Goal: Task Accomplishment & Management: Manage account settings

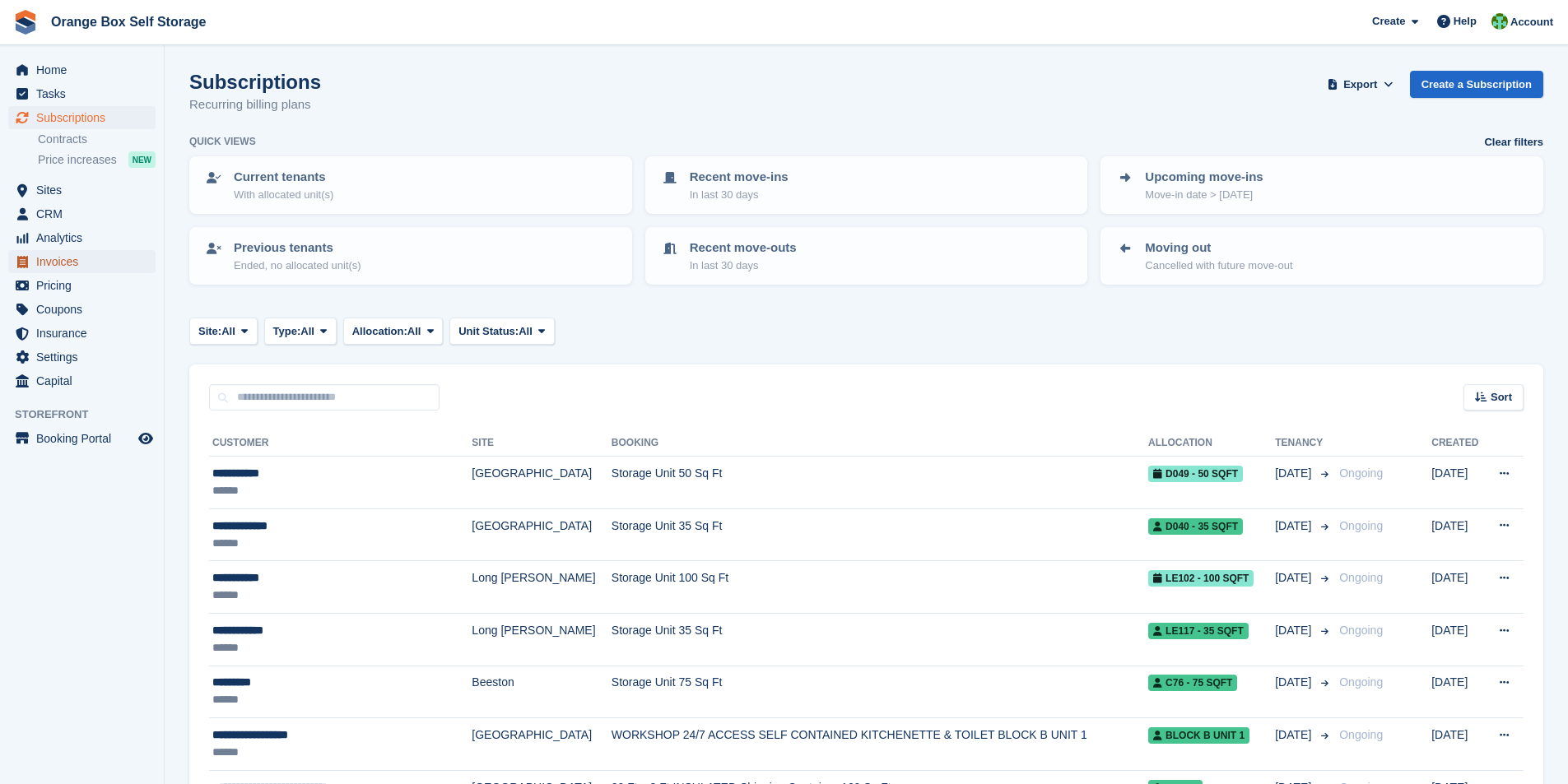
click at [69, 267] on span "Invoices" at bounding box center [85, 262] width 99 height 23
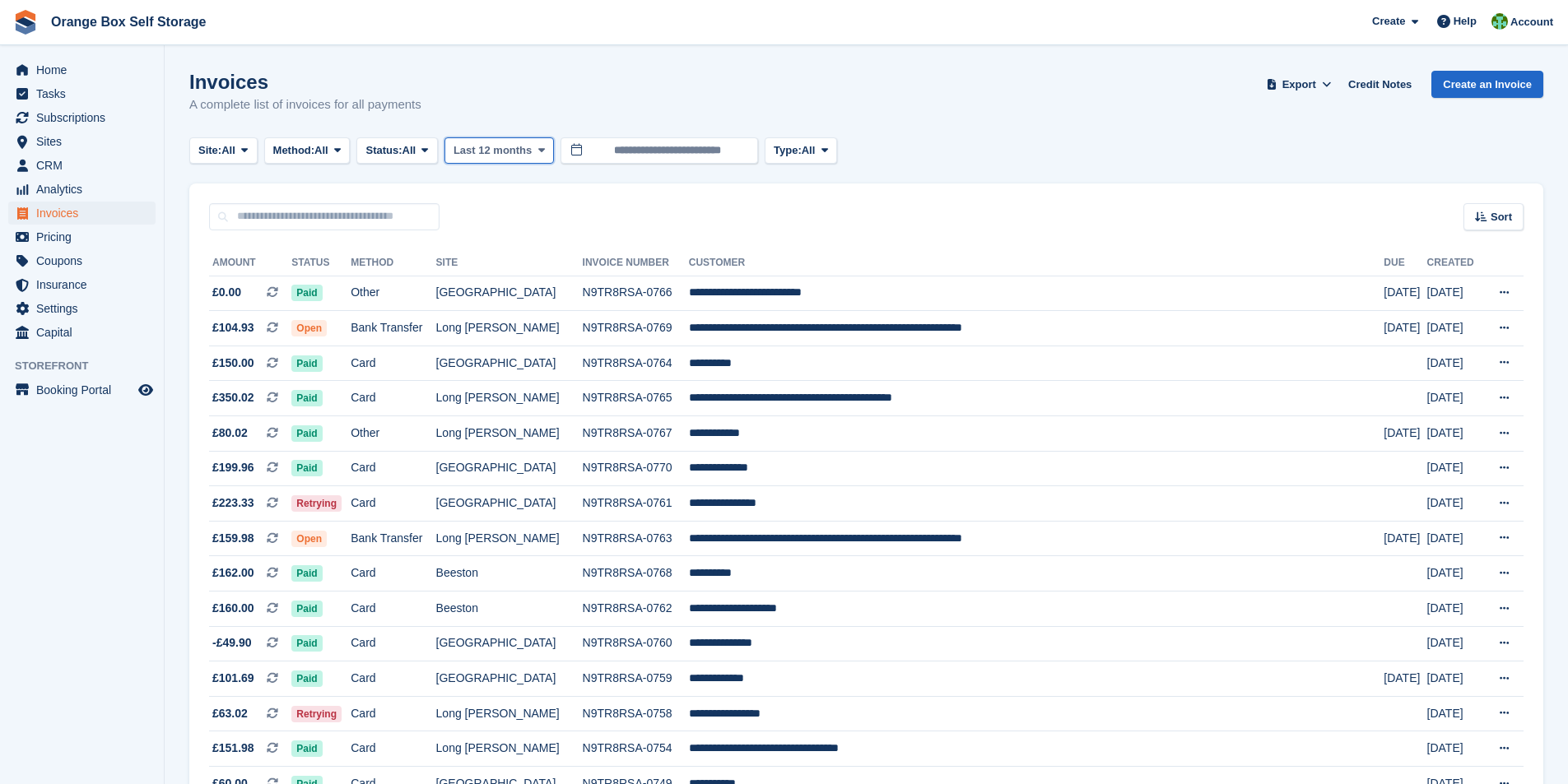
click at [511, 156] on span "Last 12 months" at bounding box center [492, 150] width 78 height 17
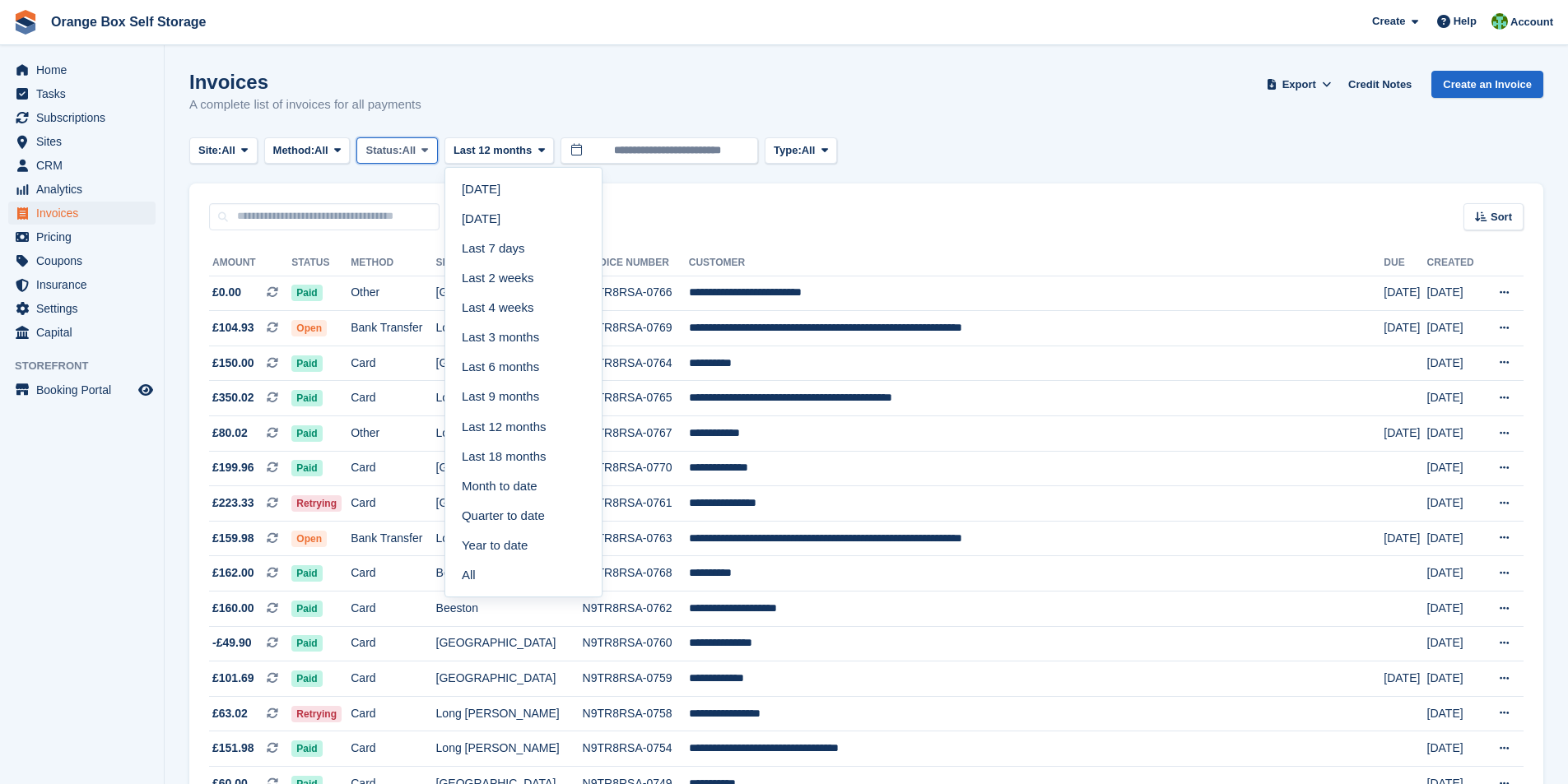
click at [416, 147] on span "All" at bounding box center [409, 150] width 14 height 17
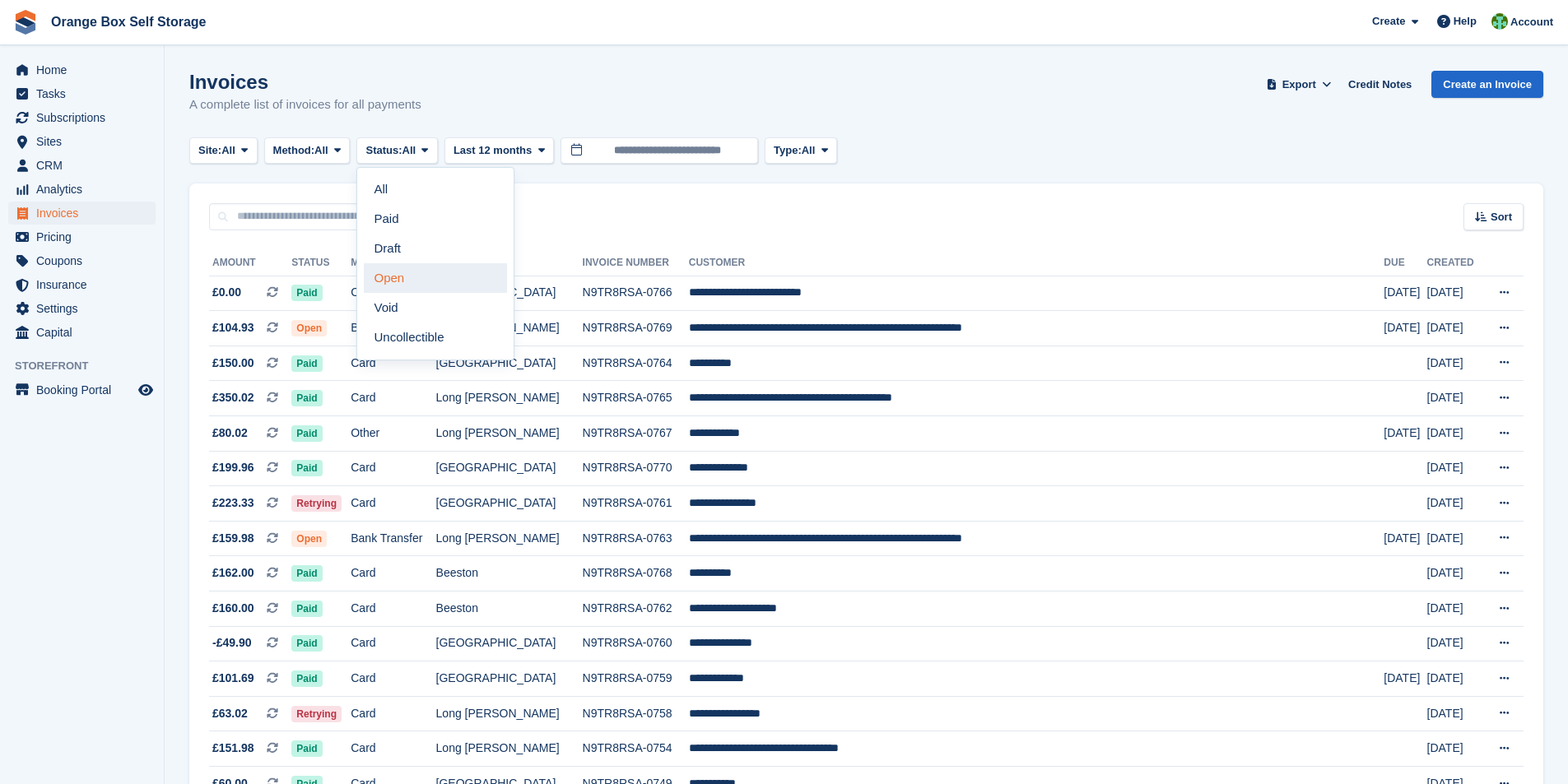
click at [405, 281] on link "Open" at bounding box center [436, 278] width 143 height 29
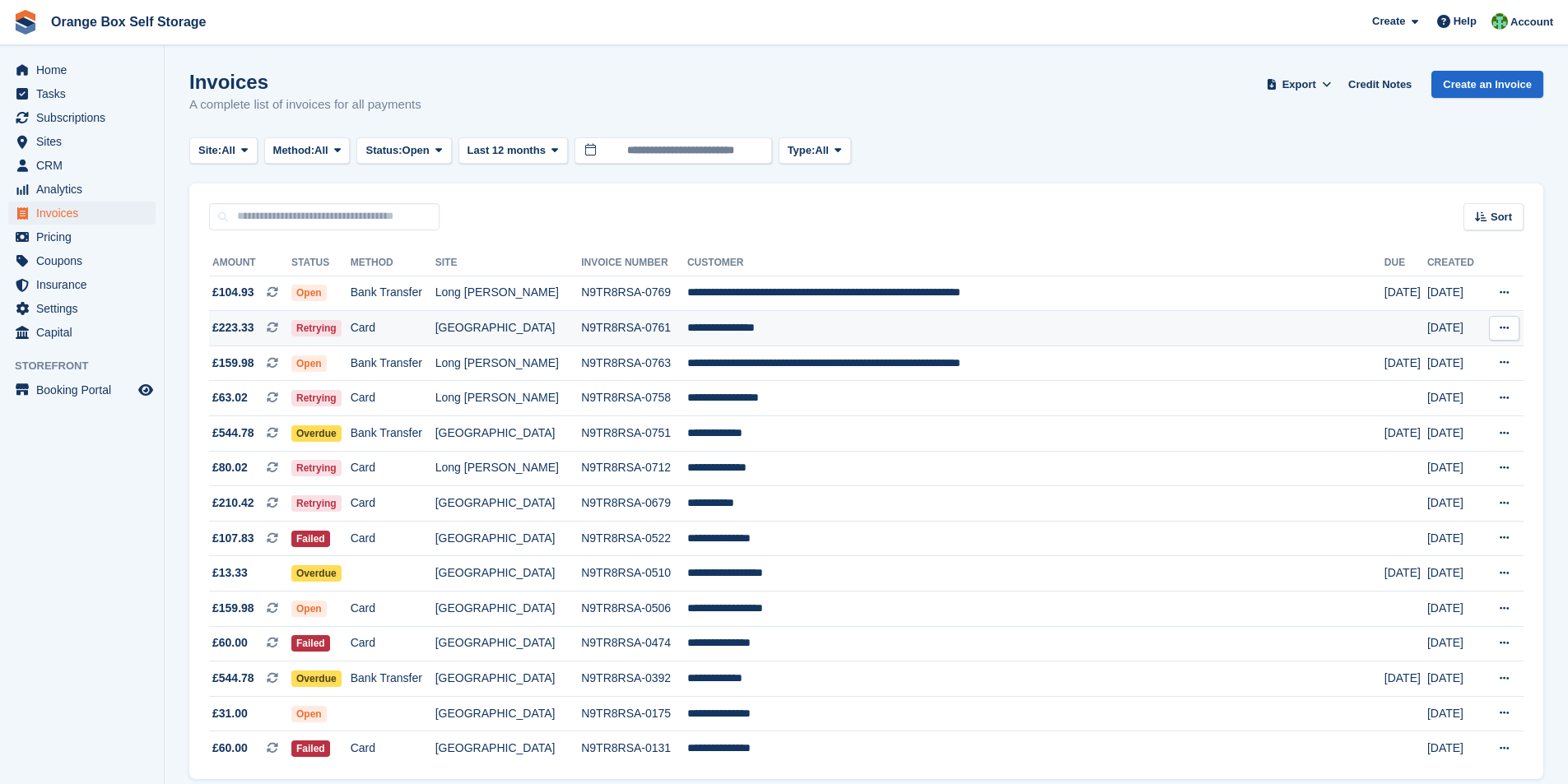
click at [553, 339] on td "[GEOGRAPHIC_DATA]" at bounding box center [508, 329] width 146 height 35
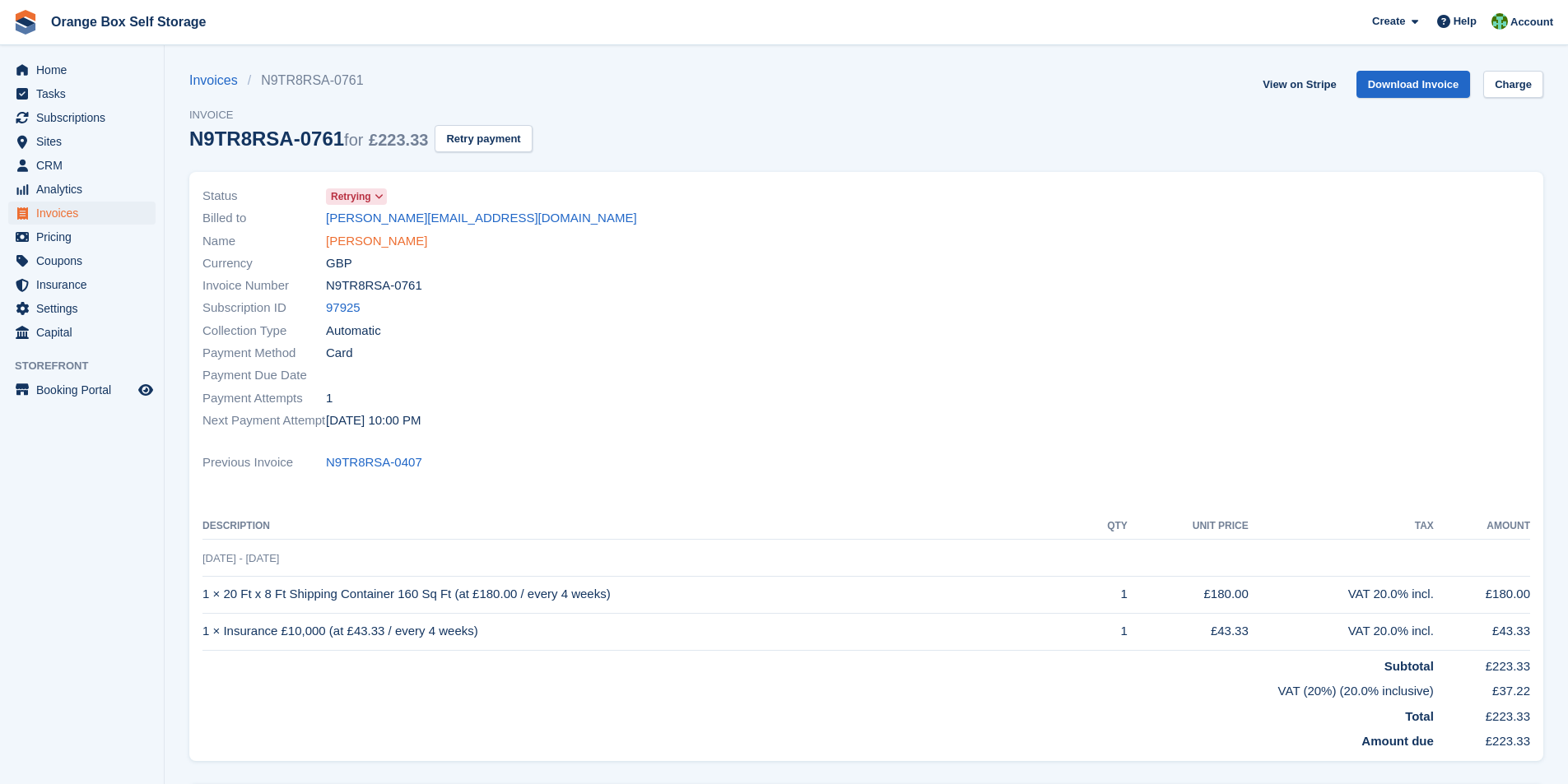
click at [381, 246] on link "Courtney Hancock" at bounding box center [376, 241] width 101 height 19
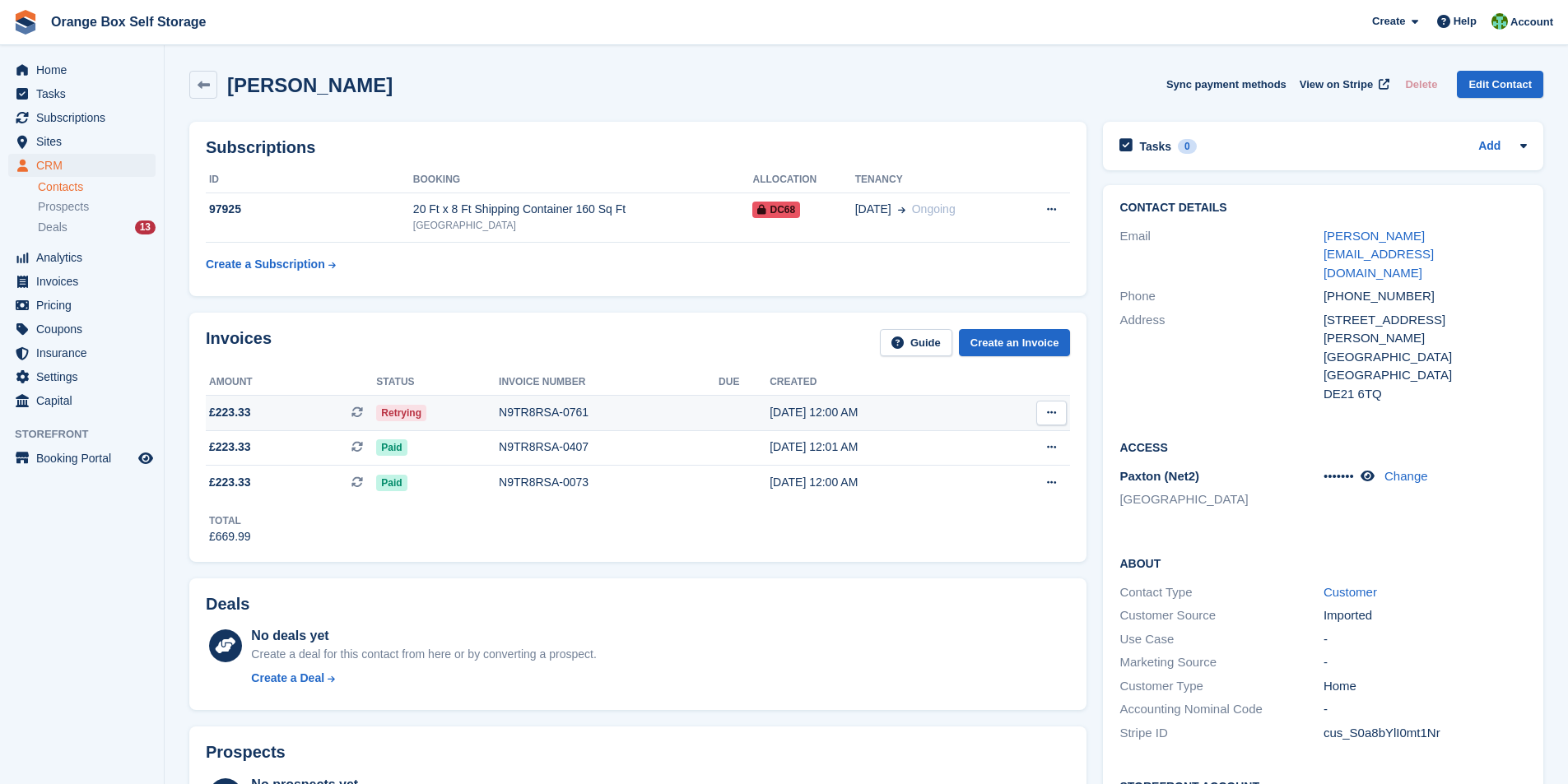
click at [511, 415] on div "N9TR8RSA-0761" at bounding box center [609, 413] width 219 height 18
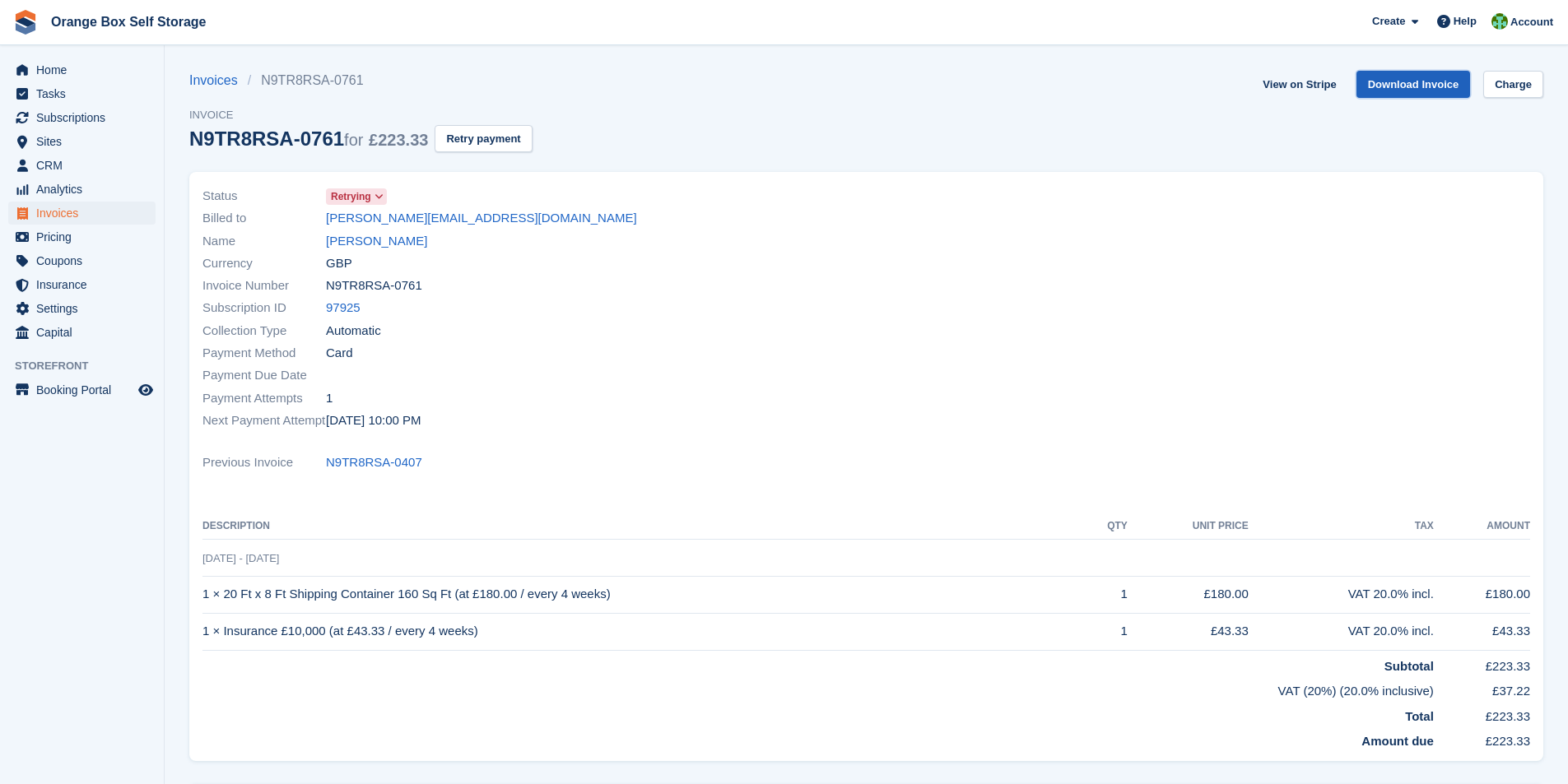
click at [1435, 82] on link "Download Invoice" at bounding box center [1413, 84] width 115 height 27
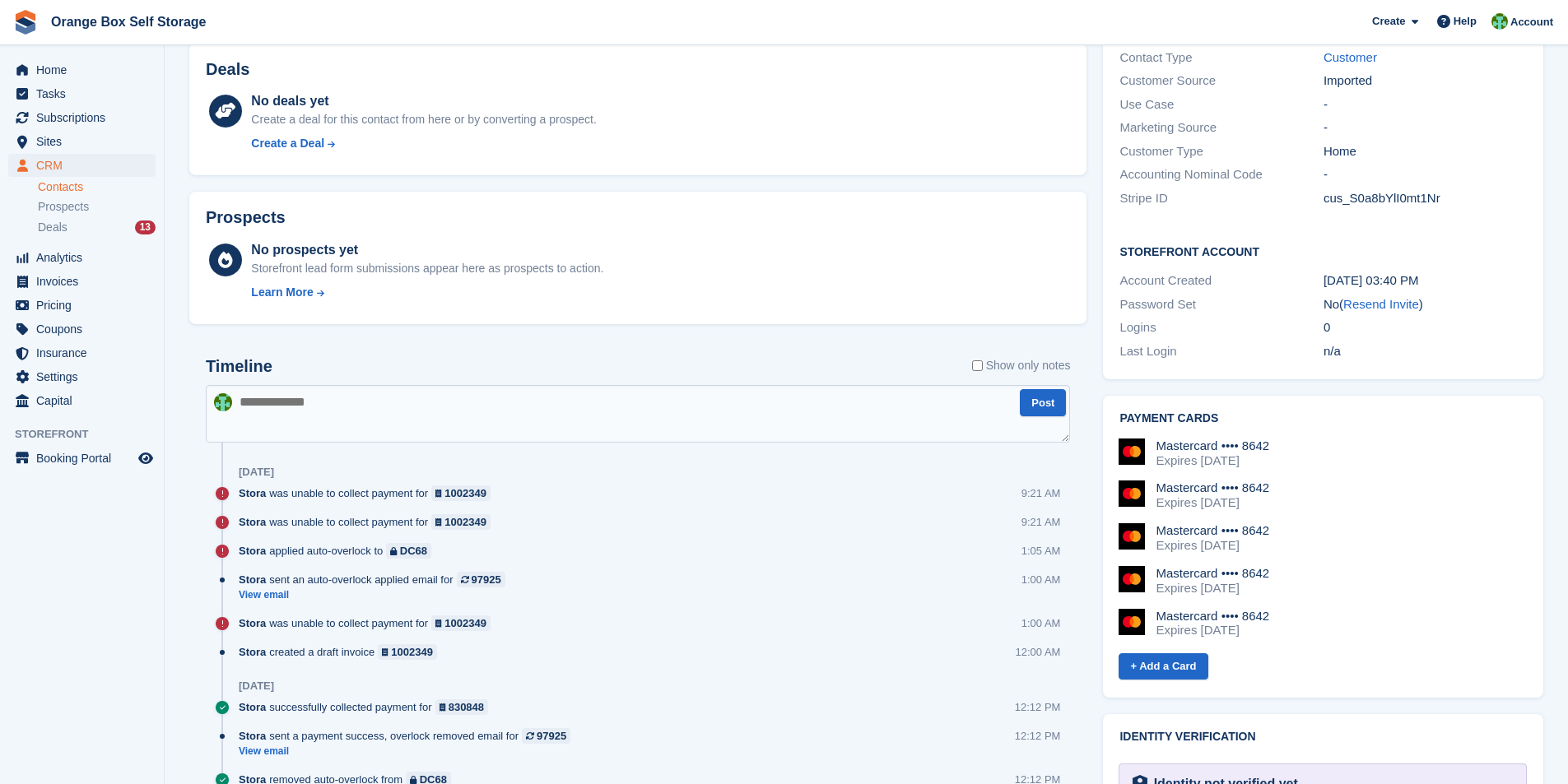
scroll to position [521, 0]
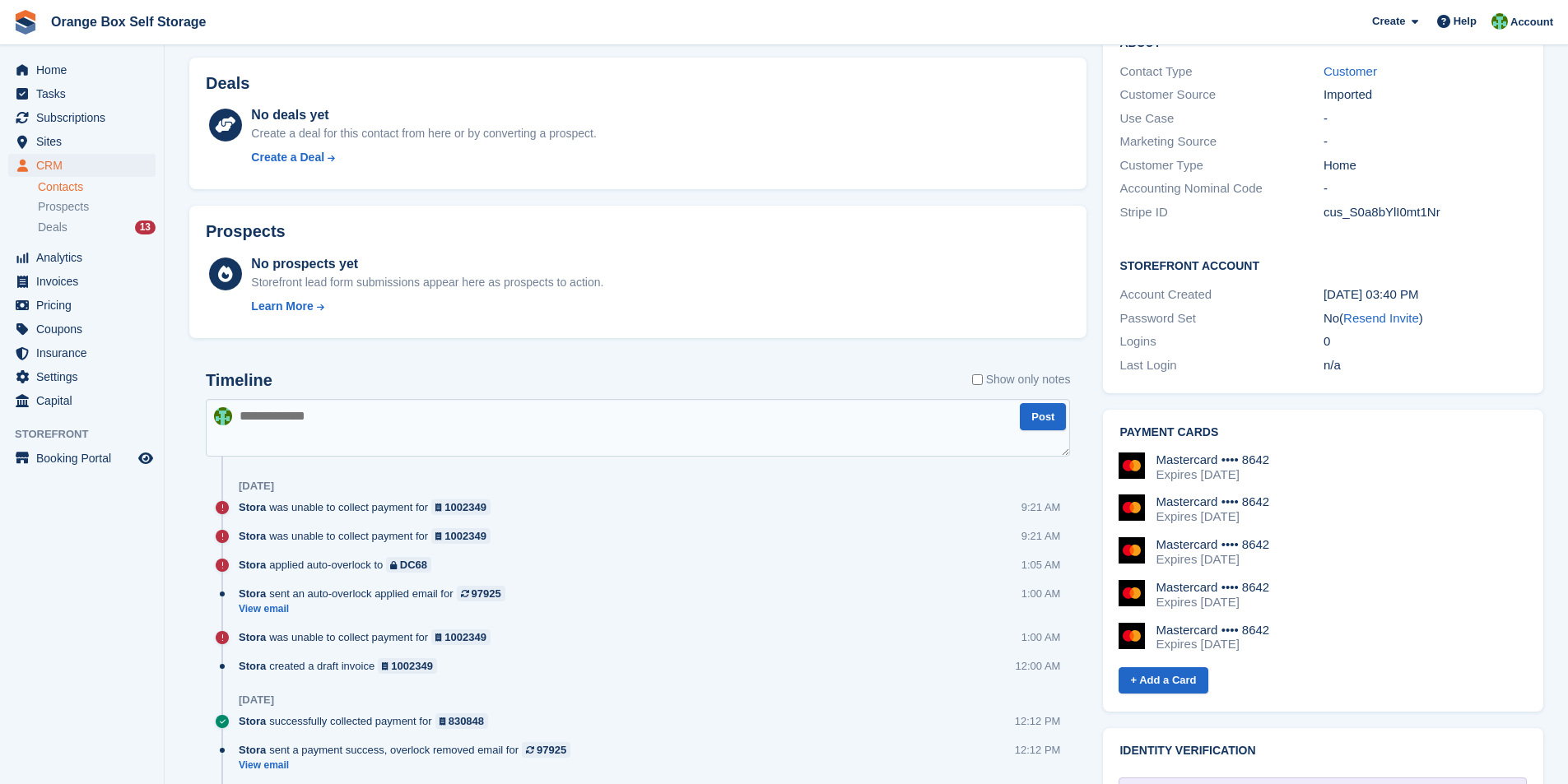
click at [358, 426] on textarea at bounding box center [637, 428] width 864 height 58
type textarea "*"
type textarea "**********"
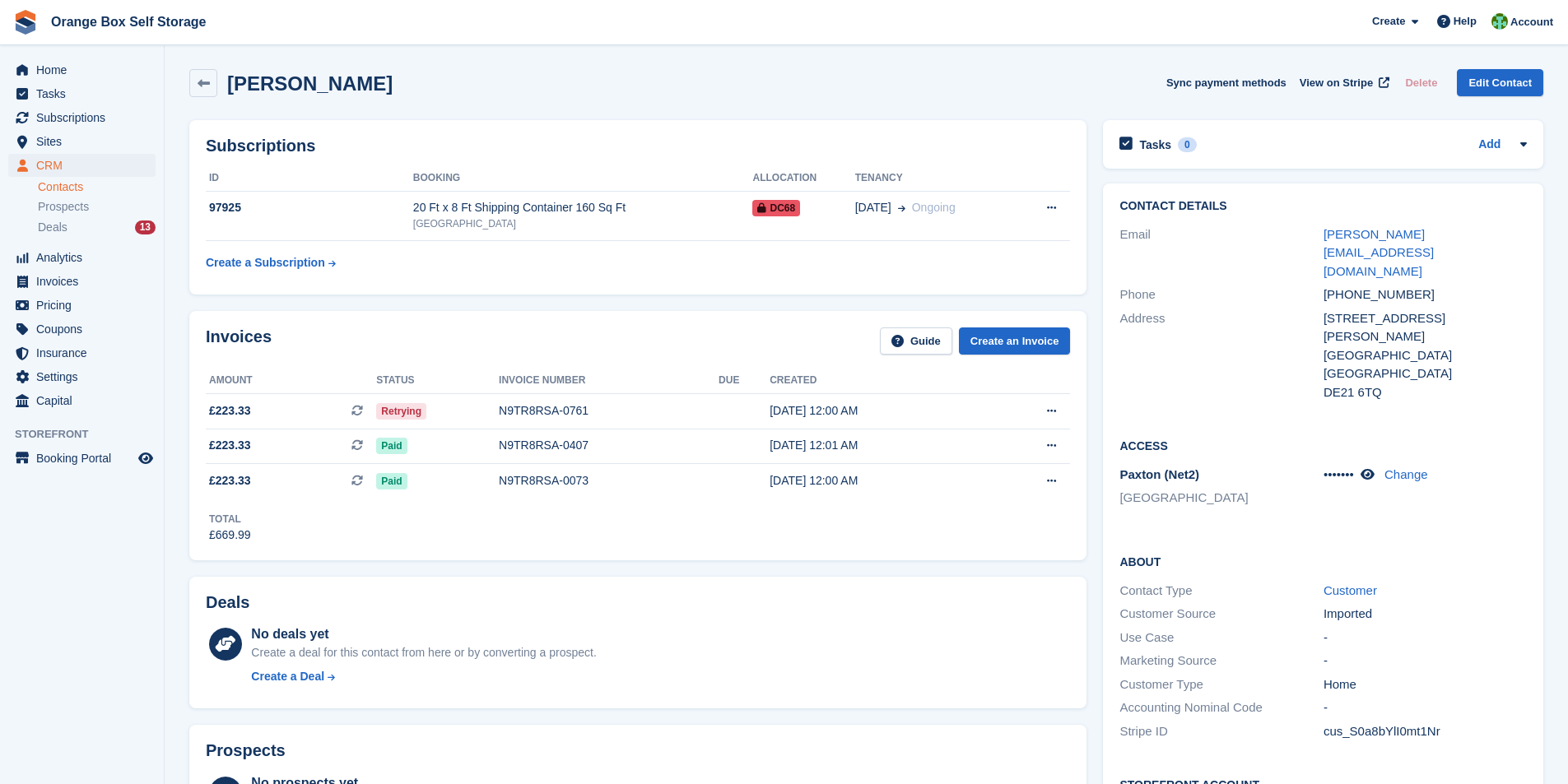
scroll to position [0, 0]
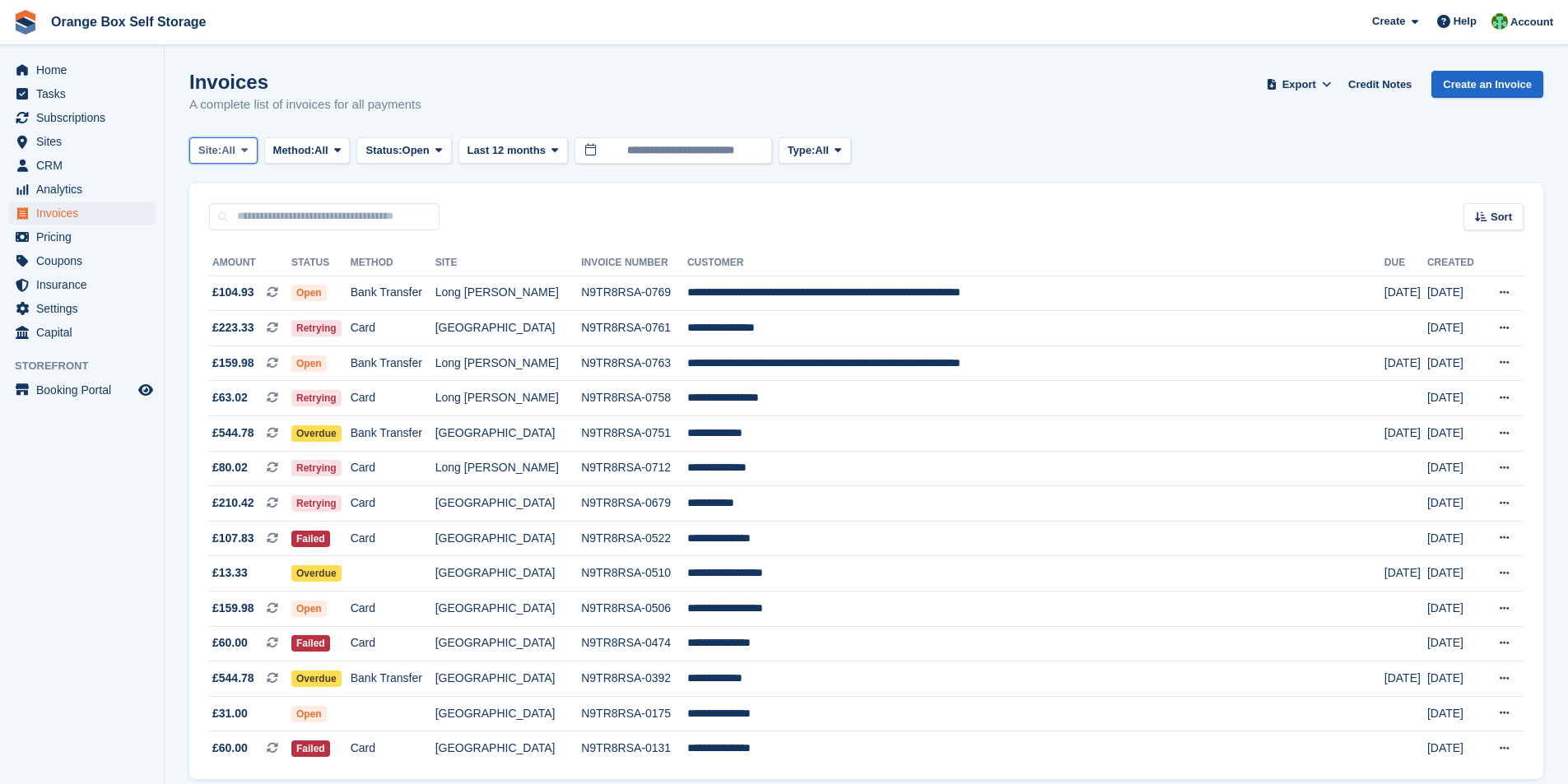
click at [239, 155] on button "Site: All" at bounding box center [223, 151] width 69 height 27
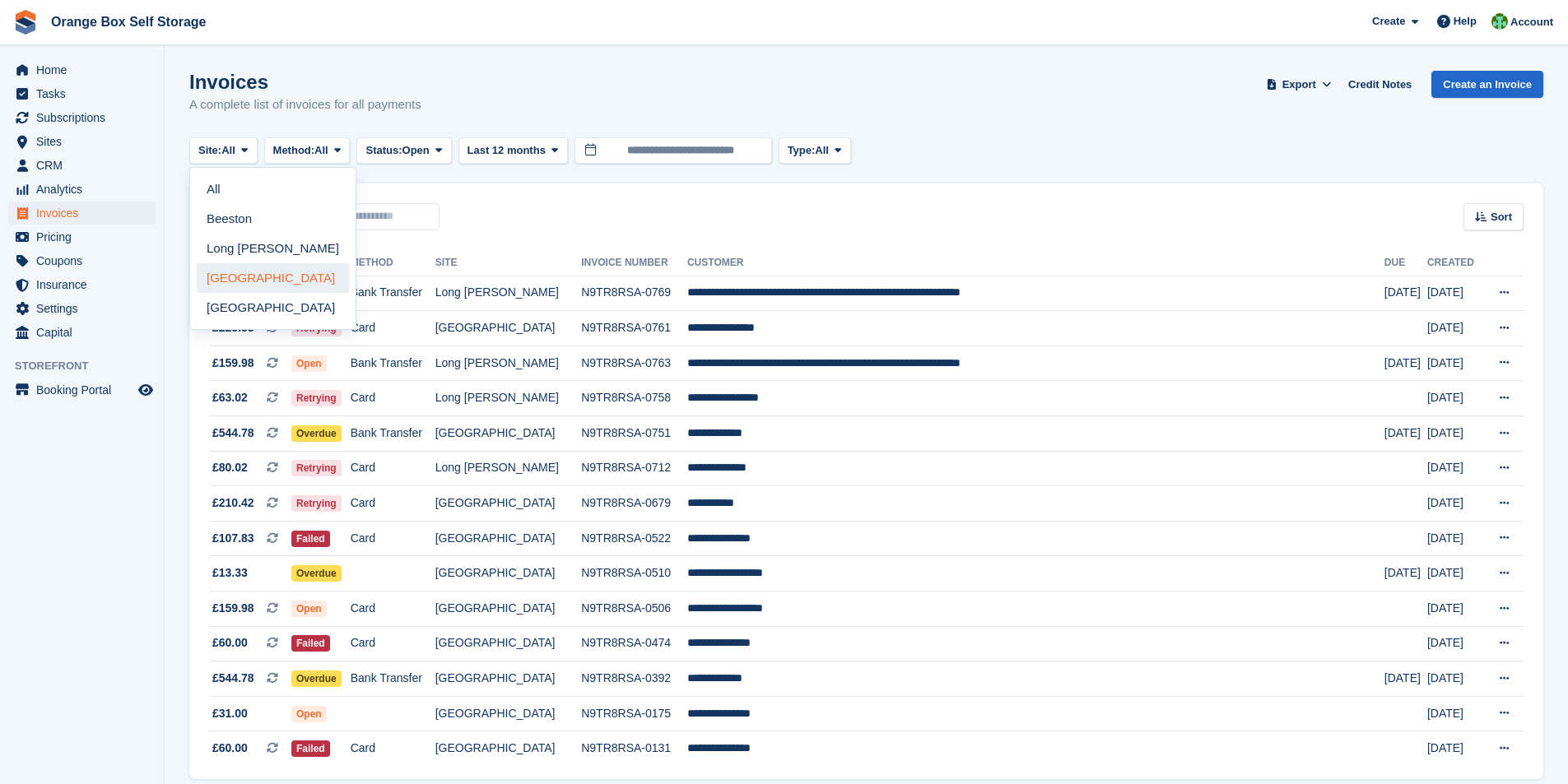
click at [253, 278] on link "[GEOGRAPHIC_DATA]" at bounding box center [273, 278] width 153 height 29
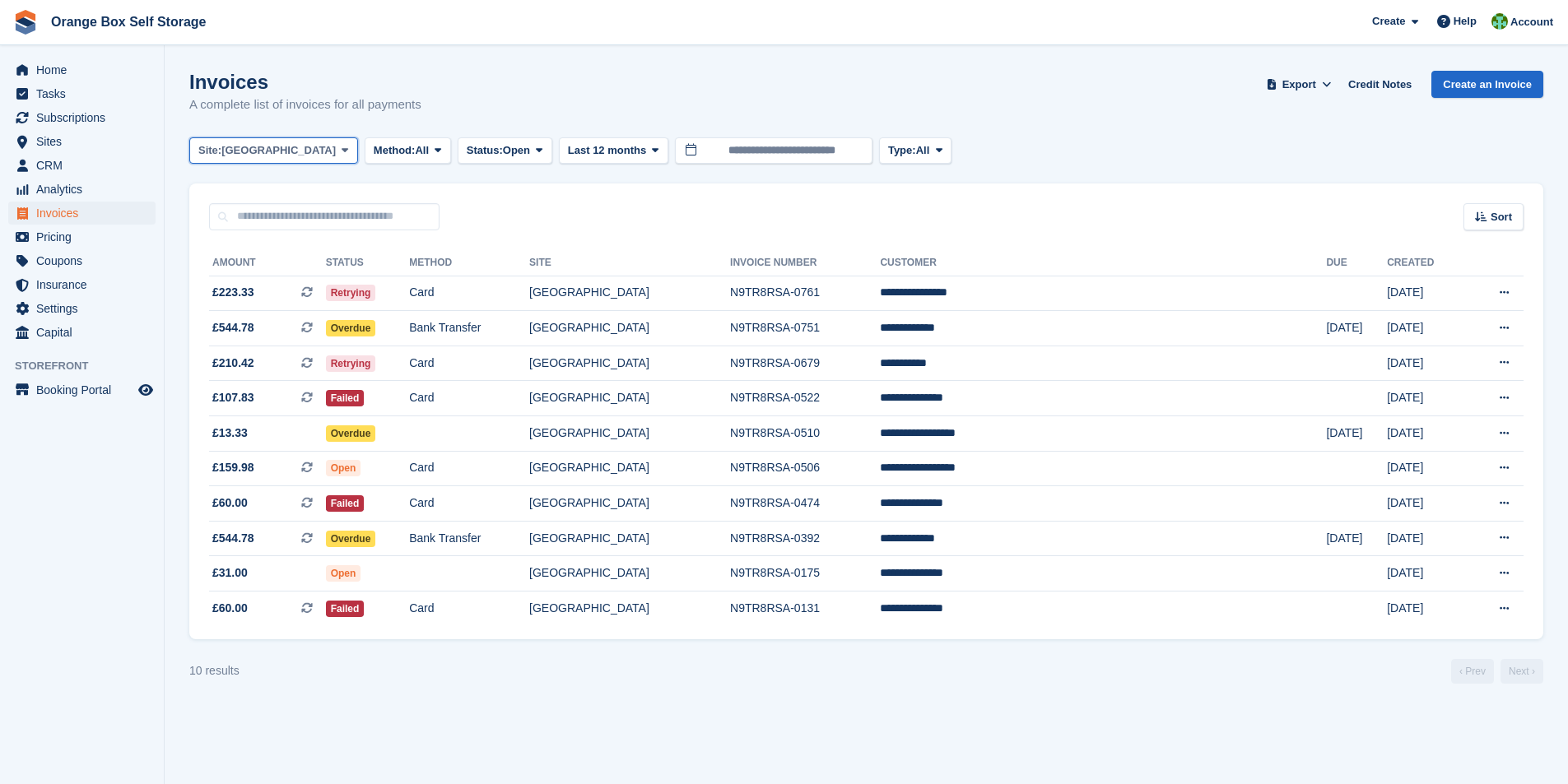
click at [342, 153] on icon at bounding box center [345, 150] width 7 height 11
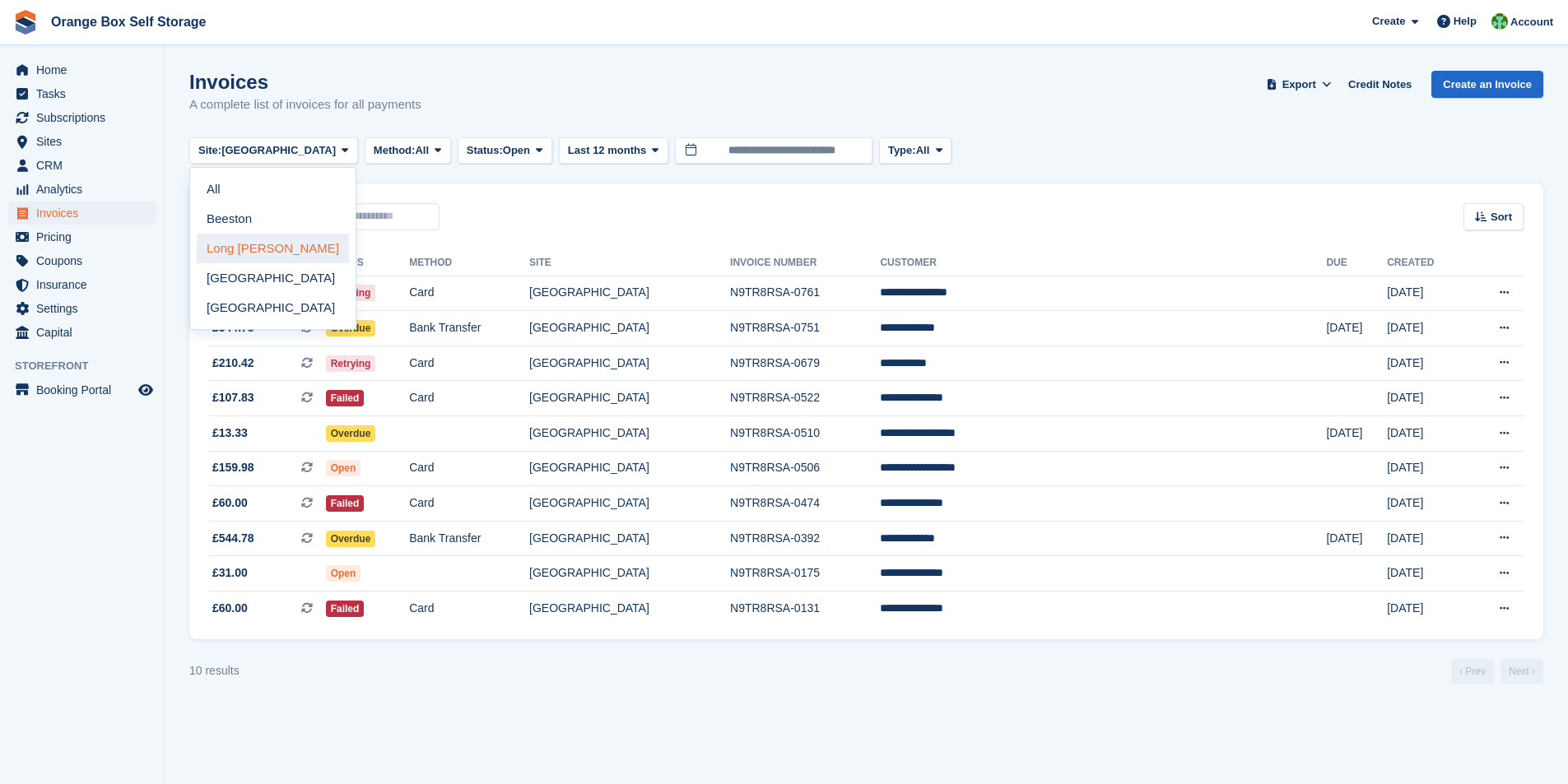
click at [236, 248] on link "Long [PERSON_NAME]" at bounding box center [273, 249] width 153 height 29
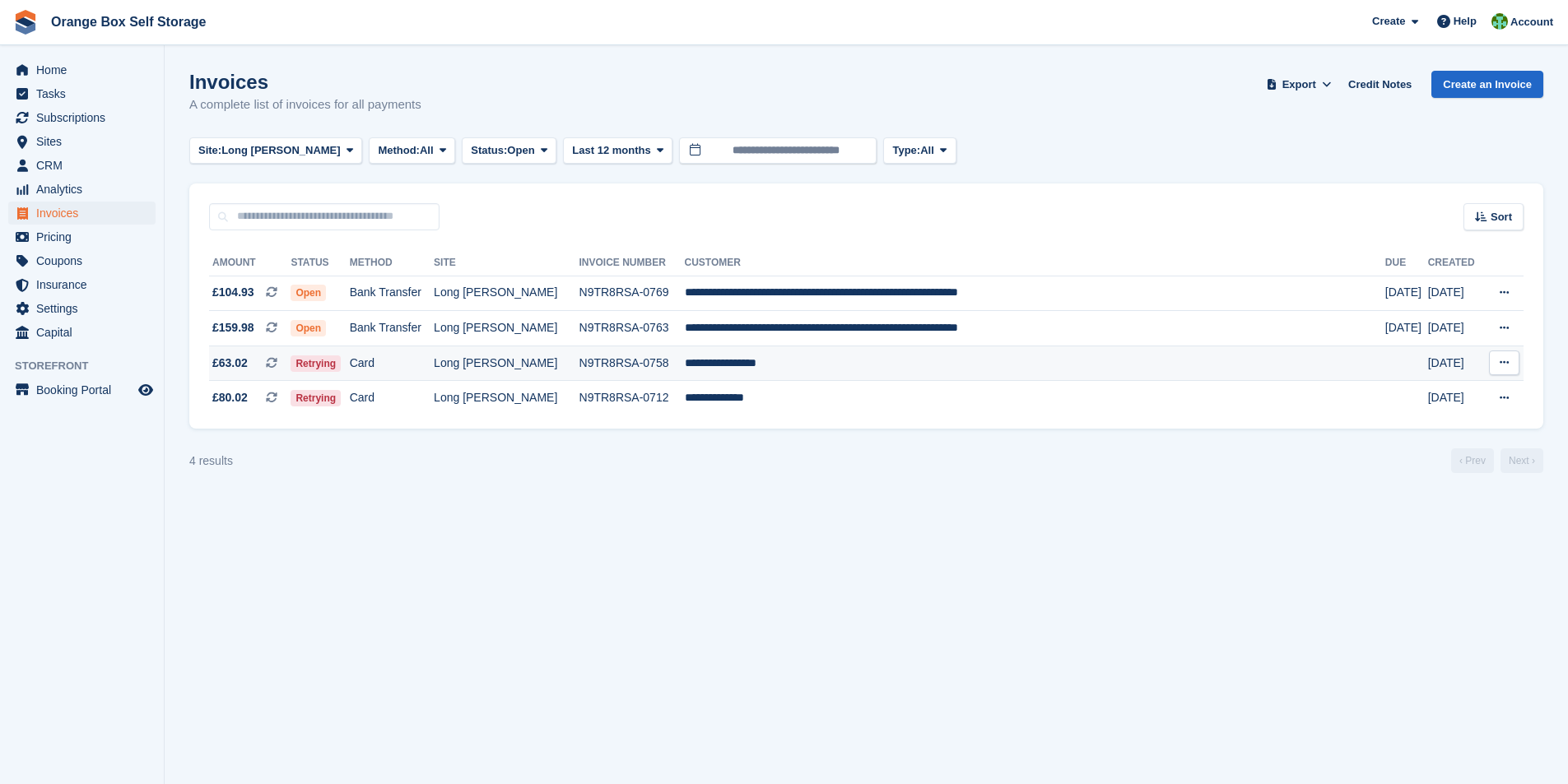
click at [633, 364] on td "N9TR8RSA-0758" at bounding box center [632, 363] width 106 height 35
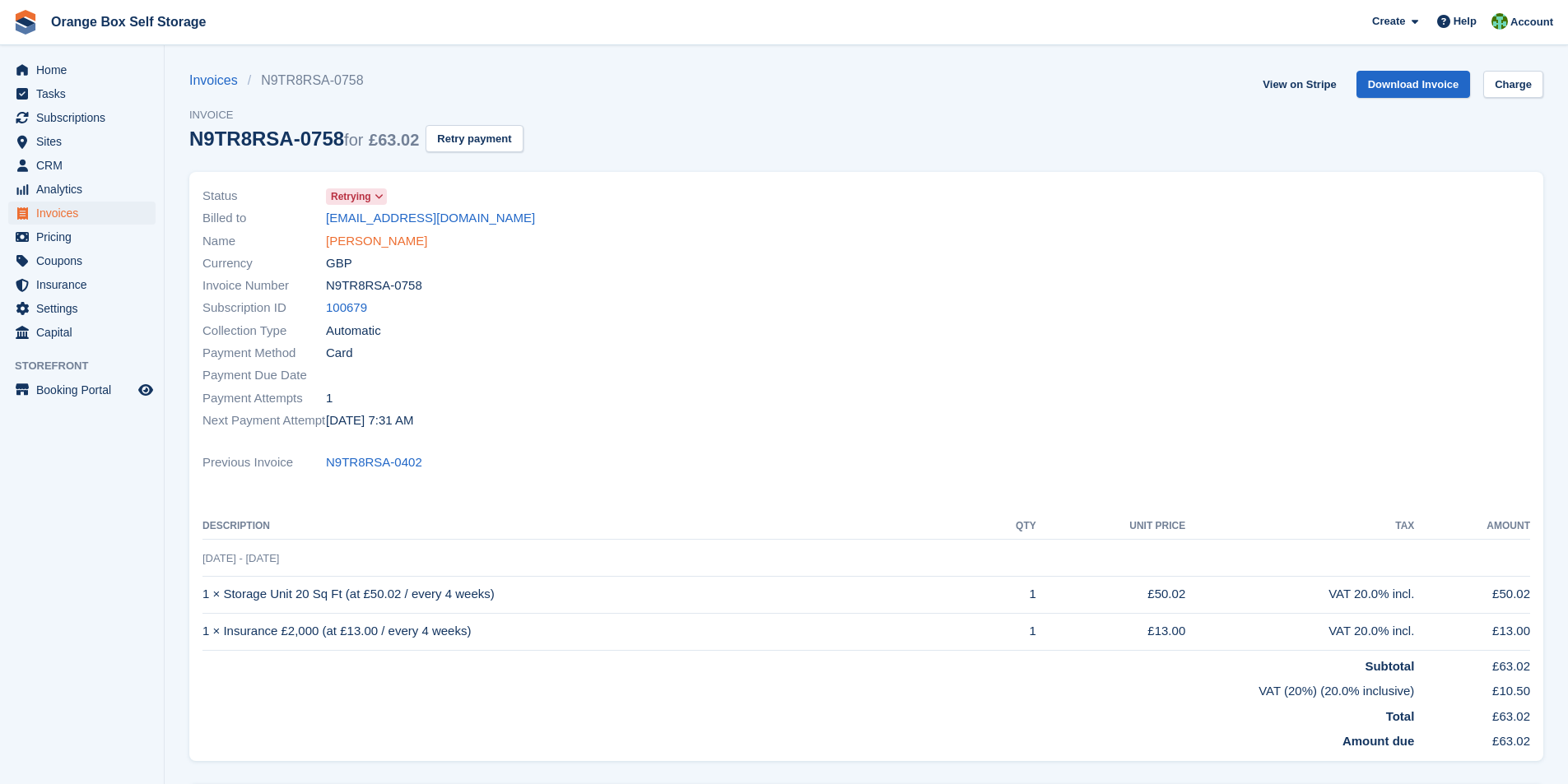
click at [370, 244] on link "[PERSON_NAME]" at bounding box center [376, 241] width 101 height 19
click at [346, 243] on link "[PERSON_NAME]" at bounding box center [376, 241] width 101 height 19
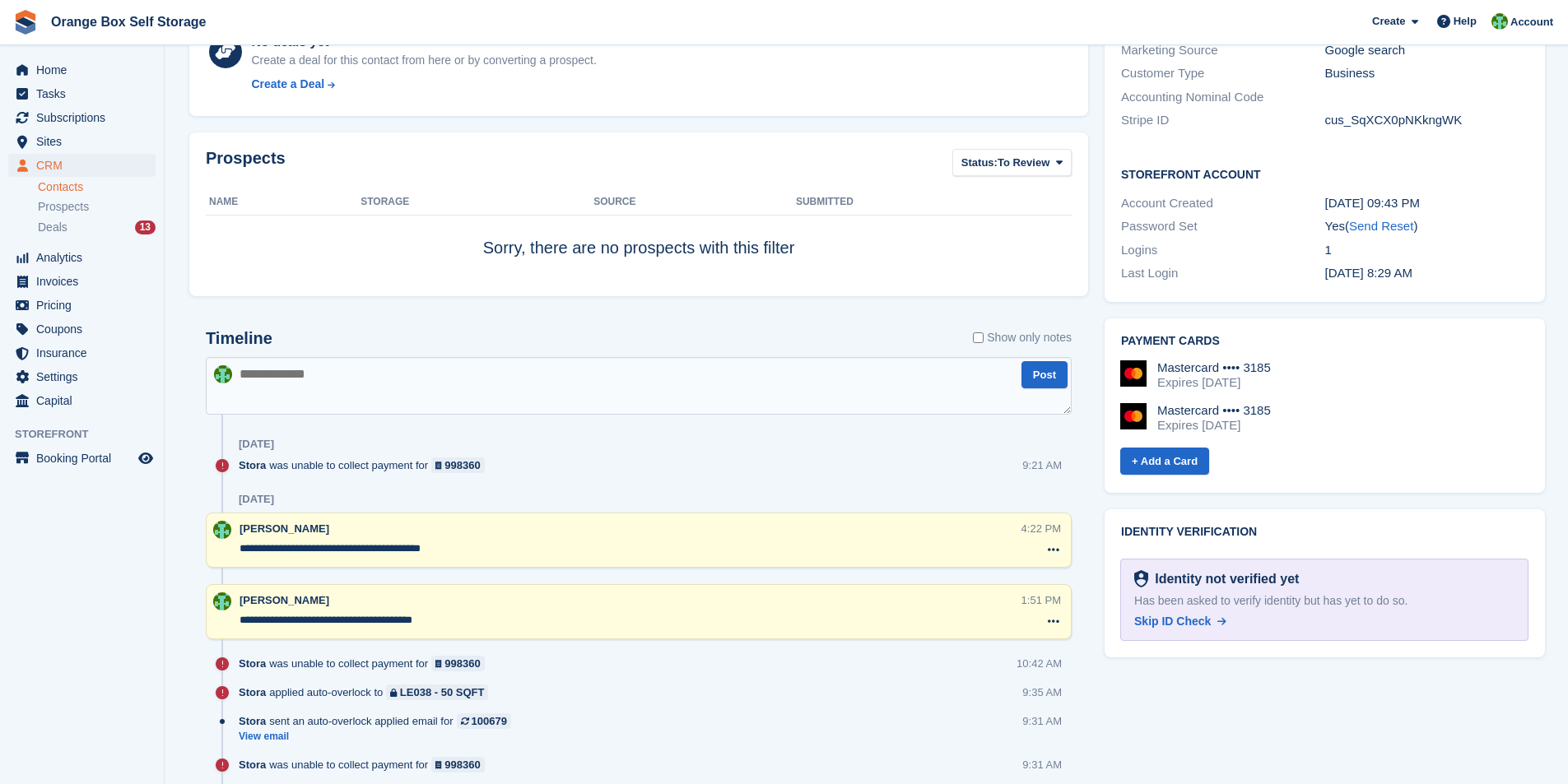
scroll to position [659, 0]
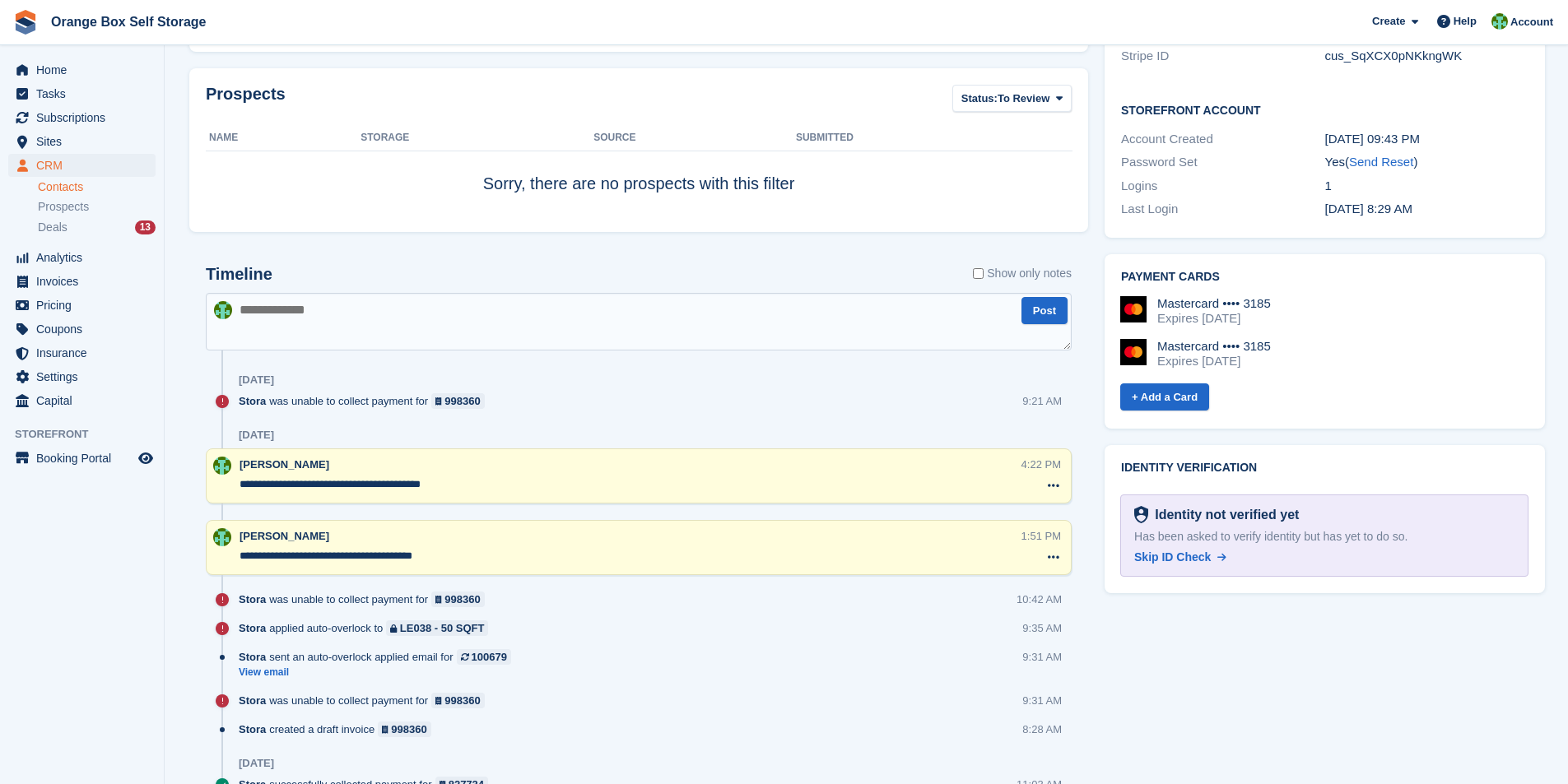
click at [380, 323] on textarea at bounding box center [638, 321] width 866 height 58
type textarea "*"
drag, startPoint x: 334, startPoint y: 300, endPoint x: 343, endPoint y: 307, distance: 11.4
click at [334, 300] on textarea "****" at bounding box center [638, 321] width 866 height 58
type textarea "**********"
